Goal: Find specific page/section: Find specific page/section

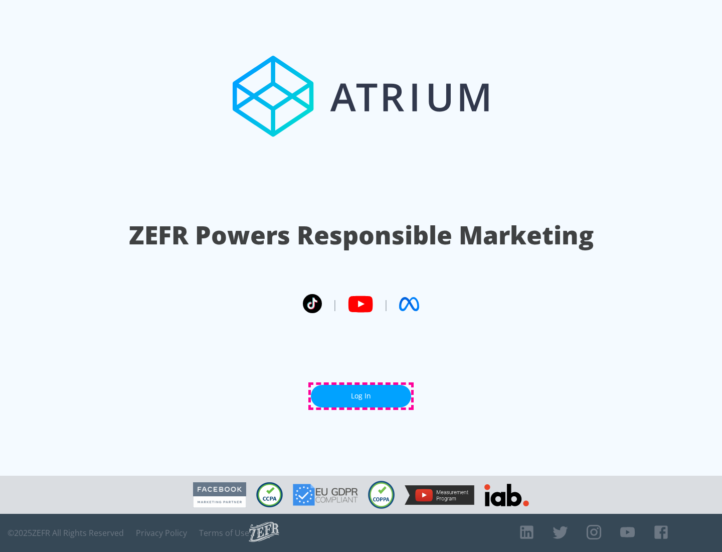
click at [361, 396] on link "Log In" at bounding box center [361, 396] width 100 height 23
